Goal: Task Accomplishment & Management: Use online tool/utility

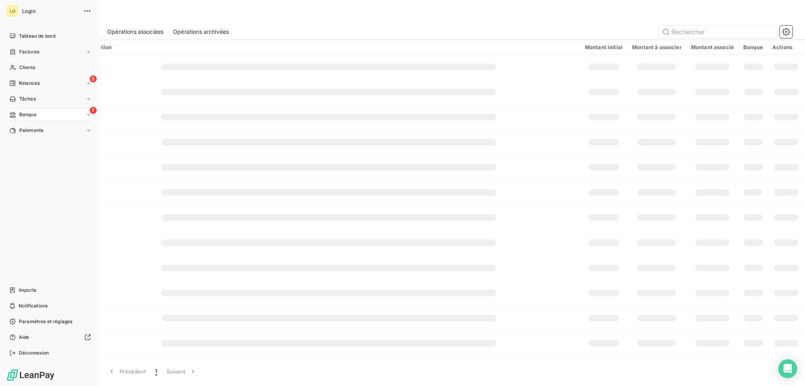
click at [29, 113] on span "Banque" at bounding box center [27, 114] width 17 height 7
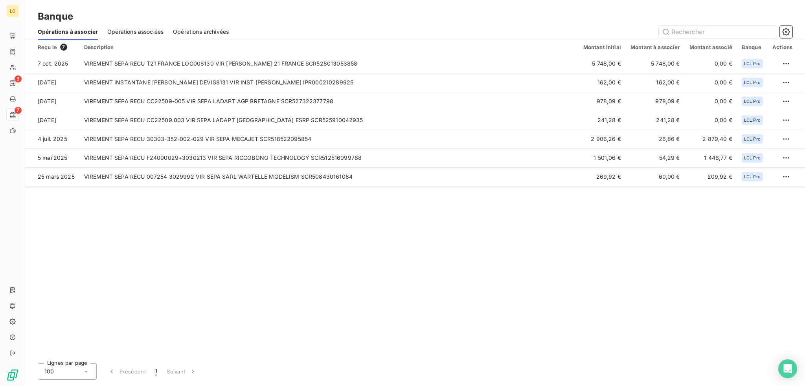
click at [138, 33] on span "Opérations associées" at bounding box center [135, 32] width 56 height 8
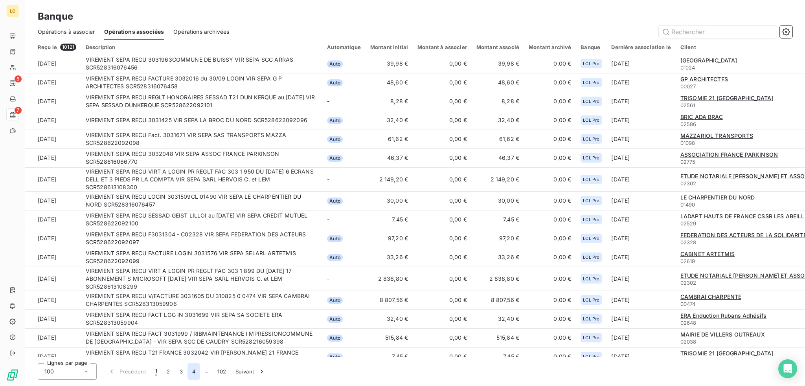
click at [192, 374] on button "4" at bounding box center [193, 372] width 13 height 17
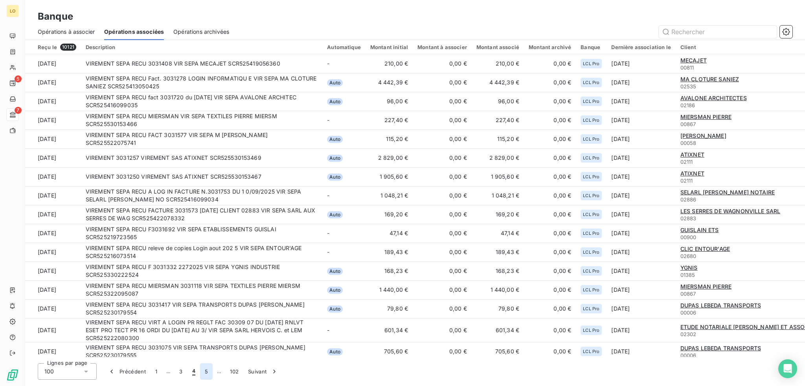
click at [207, 371] on button "5" at bounding box center [206, 372] width 13 height 17
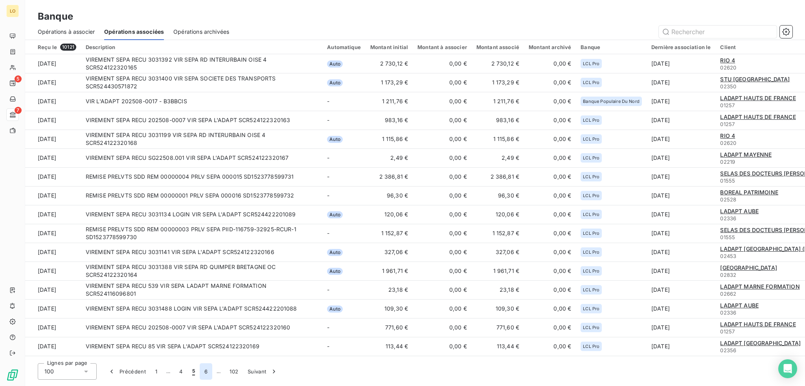
click at [204, 371] on button "6" at bounding box center [206, 372] width 13 height 17
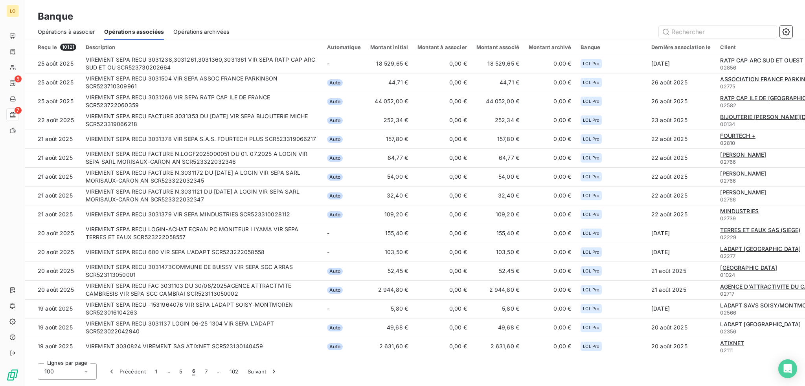
click at [204, 371] on button "7" at bounding box center [206, 372] width 12 height 17
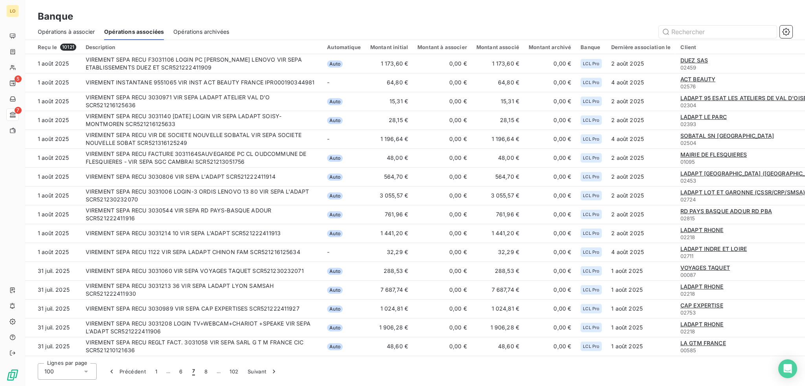
click at [204, 371] on button "8" at bounding box center [206, 372] width 13 height 17
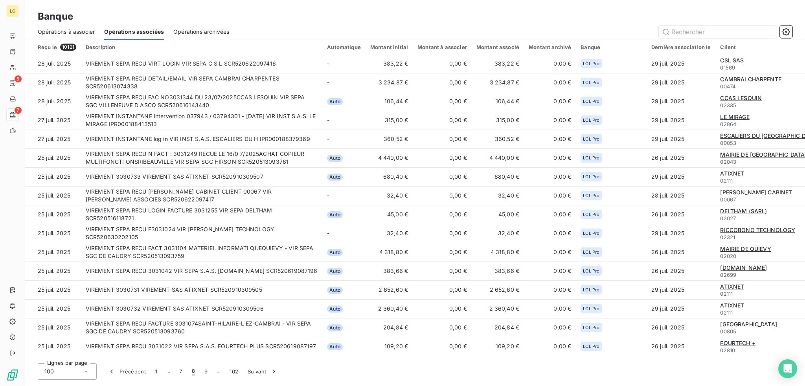
click at [204, 371] on button "9" at bounding box center [206, 372] width 13 height 17
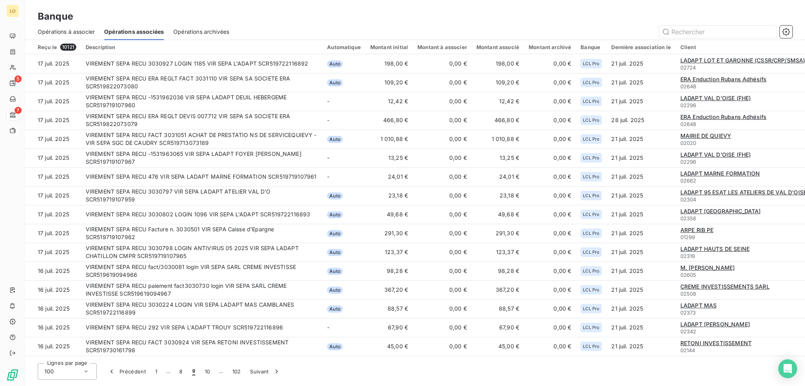
click at [204, 371] on button "10" at bounding box center [207, 372] width 15 height 17
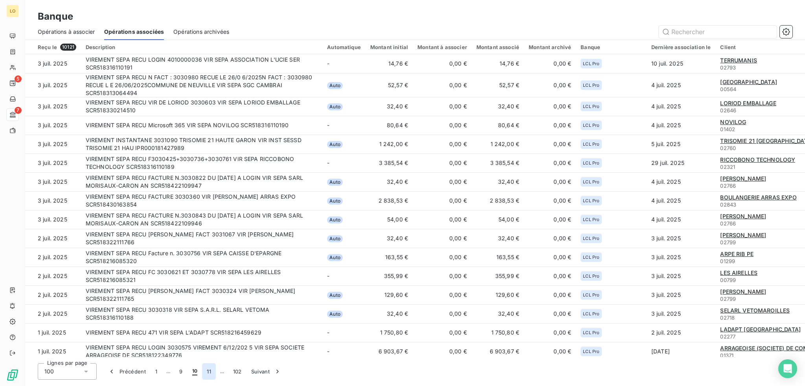
click at [211, 375] on button "11" at bounding box center [209, 372] width 14 height 17
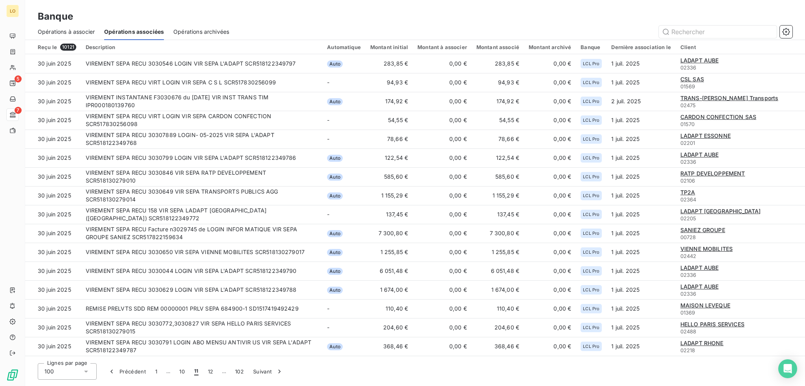
click at [211, 375] on button "12" at bounding box center [210, 372] width 15 height 17
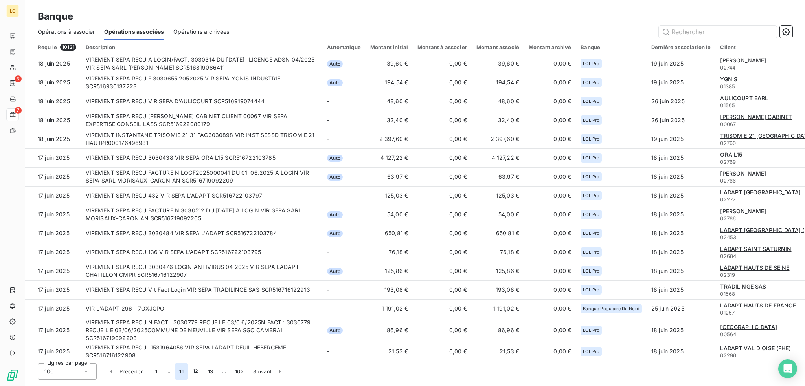
click at [179, 373] on button "11" at bounding box center [181, 372] width 14 height 17
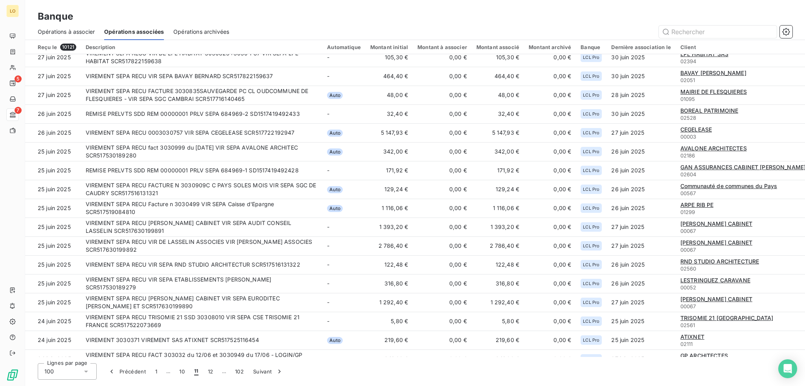
scroll to position [591, 0]
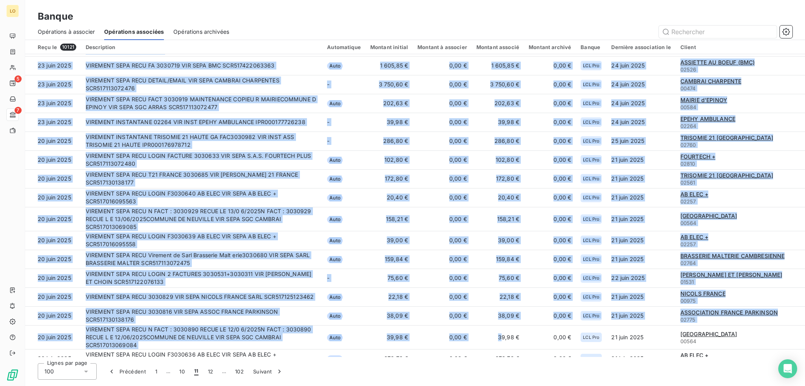
drag, startPoint x: 417, startPoint y: 353, endPoint x: 499, endPoint y: 358, distance: 81.9
click at [499, 358] on div "Reçu le 10121 Description Automatique Montant initial Montant à associer Montan…" at bounding box center [415, 213] width 780 height 346
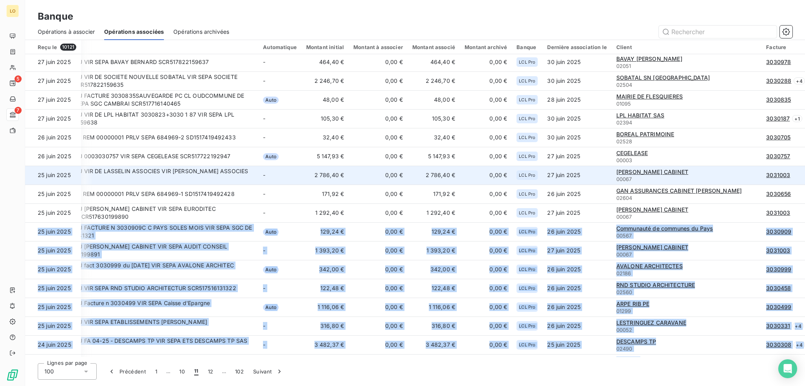
scroll to position [591, 64]
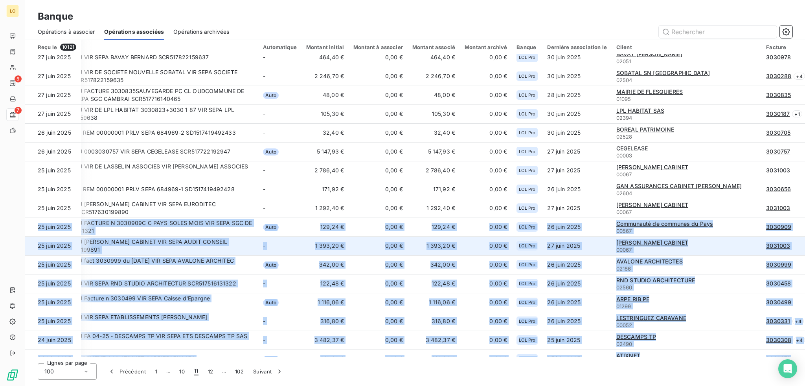
click at [361, 246] on td "0,00 €" at bounding box center [378, 246] width 59 height 19
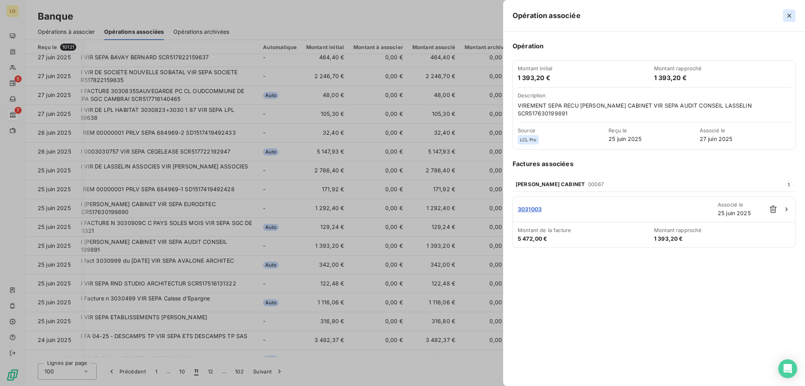
click at [788, 16] on icon "button" at bounding box center [789, 16] width 8 height 8
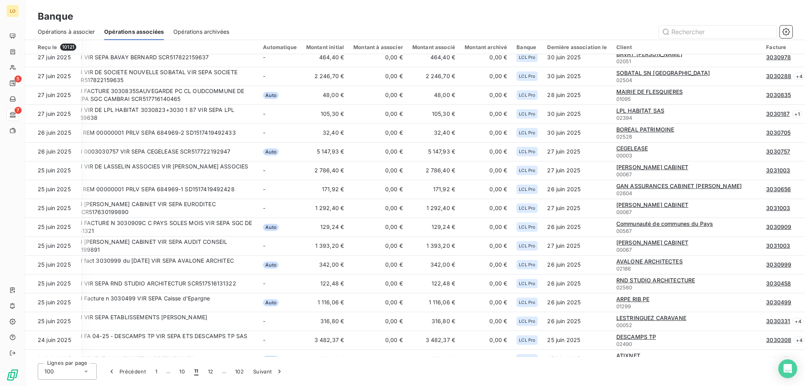
click at [733, 11] on div "Banque" at bounding box center [415, 16] width 780 height 14
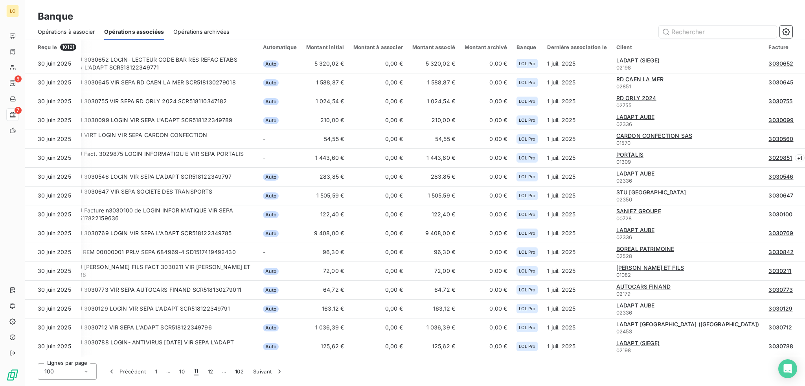
scroll to position [39, 64]
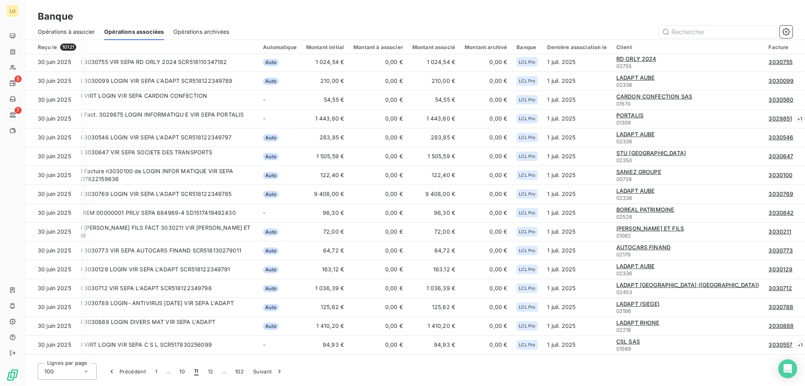
click at [212, 35] on span "Opérations archivées" at bounding box center [201, 32] width 56 height 8
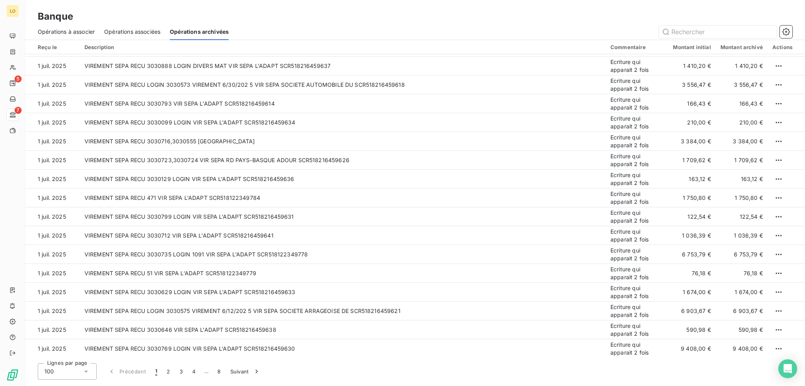
scroll to position [1336, 0]
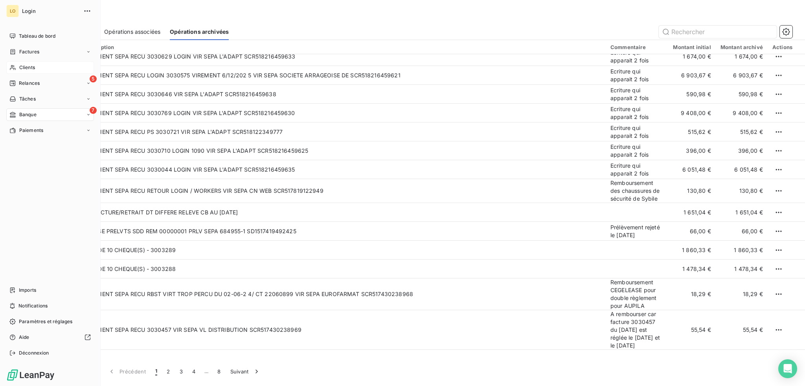
click at [35, 68] on span "Clients" at bounding box center [27, 67] width 16 height 7
click at [33, 63] on div "Clients" at bounding box center [50, 67] width 88 height 13
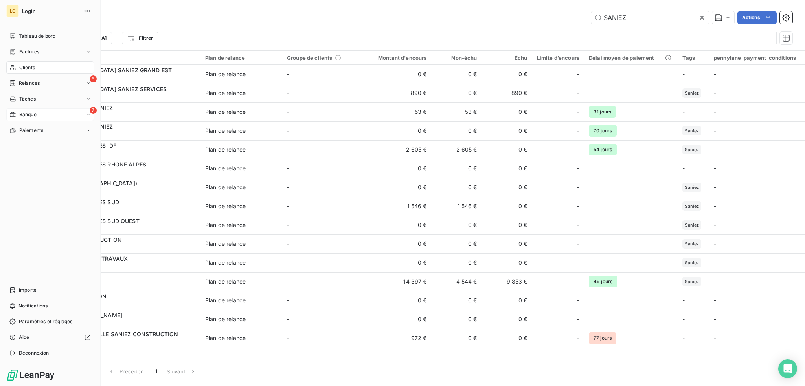
type input "SANIEZ"
click at [31, 114] on span "Banque" at bounding box center [27, 114] width 17 height 7
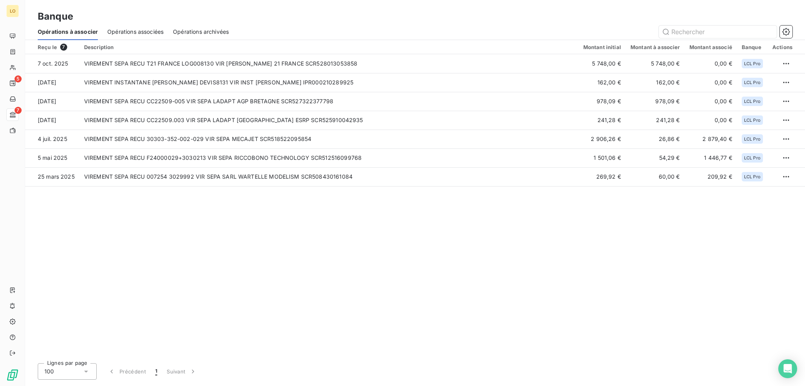
click at [148, 31] on span "Opérations associées" at bounding box center [135, 32] width 56 height 8
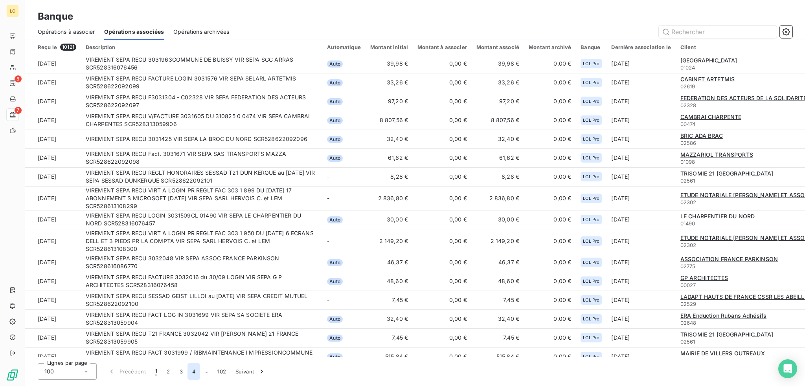
click at [190, 372] on button "4" at bounding box center [193, 372] width 13 height 17
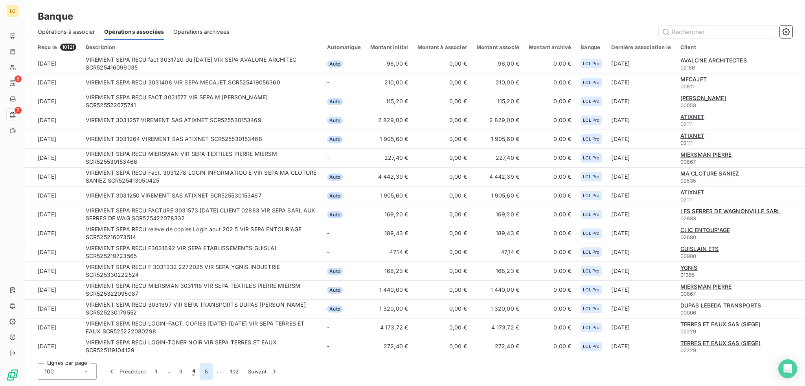
click at [205, 373] on button "5" at bounding box center [206, 372] width 13 height 17
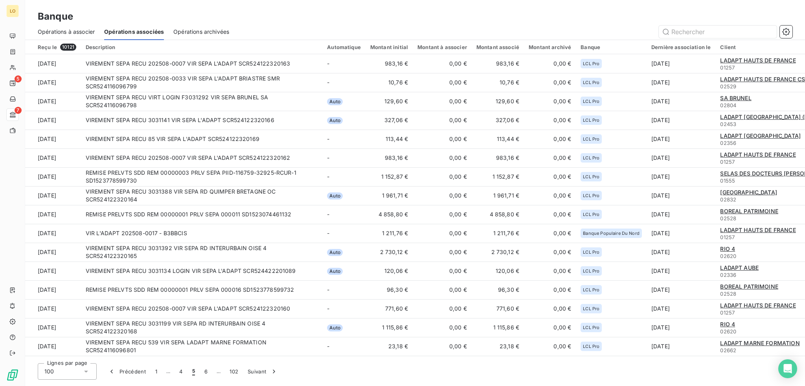
click at [205, 373] on button "6" at bounding box center [206, 372] width 13 height 17
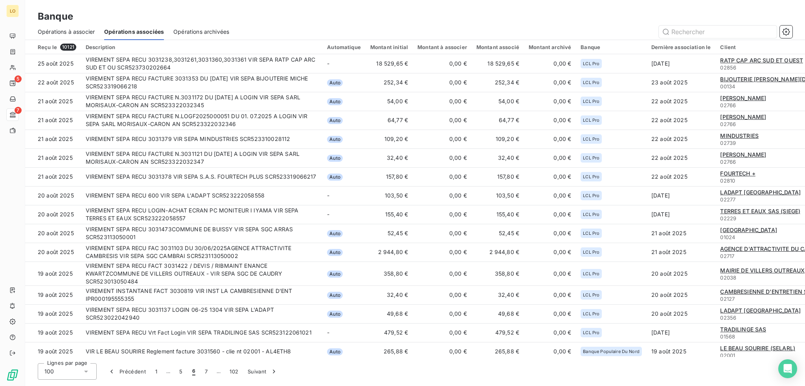
click at [205, 372] on button "7" at bounding box center [206, 372] width 12 height 17
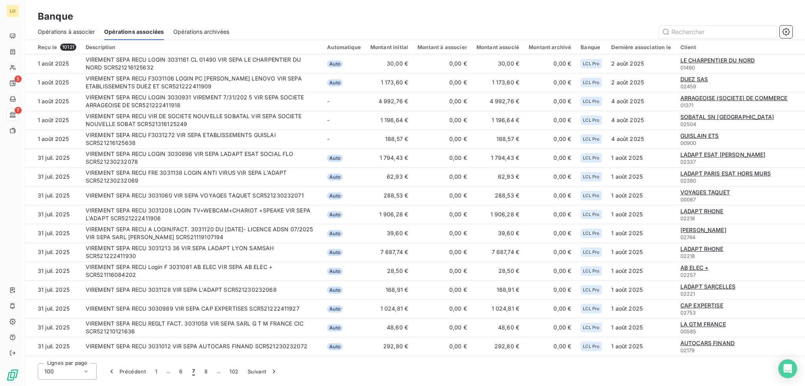
click at [205, 372] on button "8" at bounding box center [206, 372] width 13 height 17
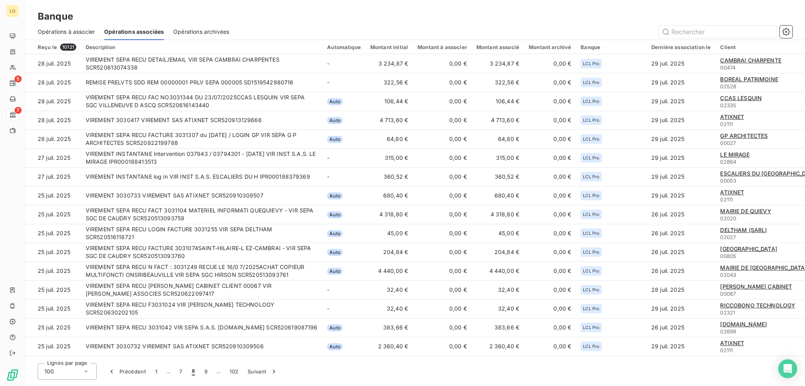
click at [205, 372] on button "9" at bounding box center [206, 372] width 13 height 17
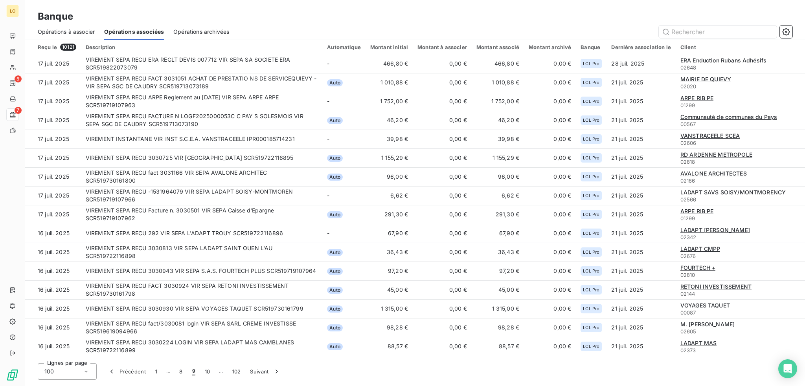
click at [205, 372] on button "10" at bounding box center [207, 372] width 15 height 17
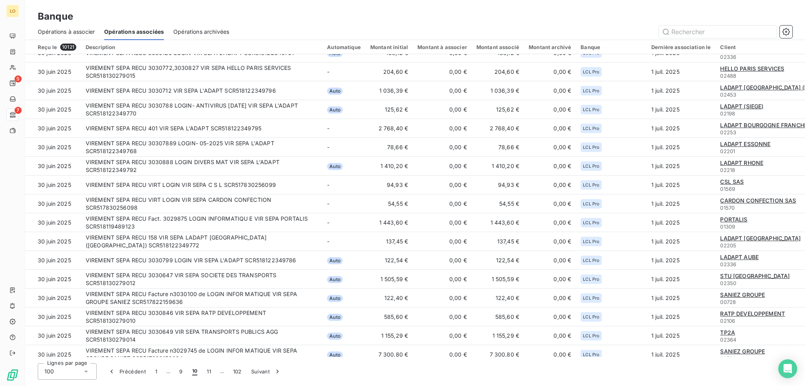
scroll to position [1044, 0]
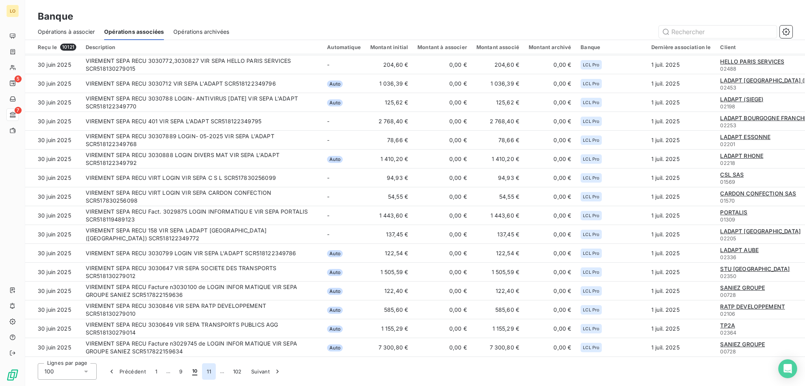
click at [210, 370] on button "11" at bounding box center [209, 372] width 14 height 17
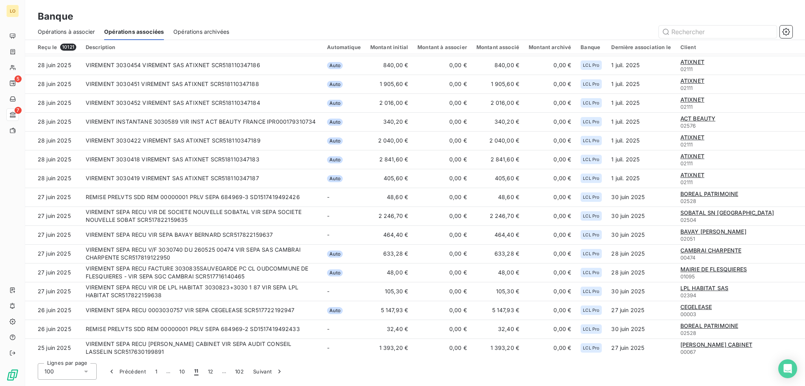
scroll to position [319, 0]
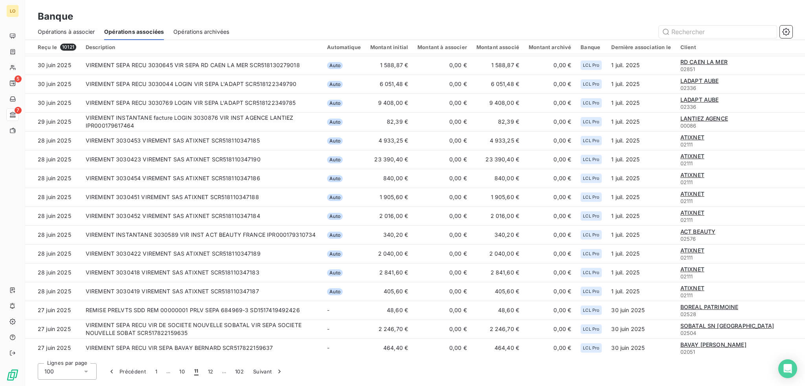
click button "12" at bounding box center [210, 372] width 15 height 17
